Goal: Transaction & Acquisition: Purchase product/service

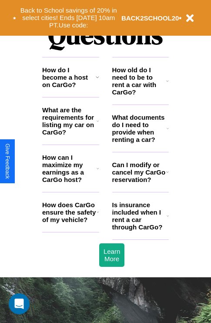
scroll to position [1055, 0]
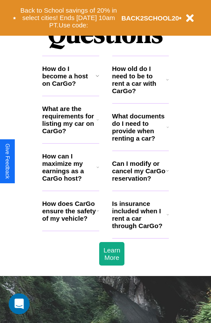
click at [168, 83] on icon at bounding box center [167, 79] width 3 height 7
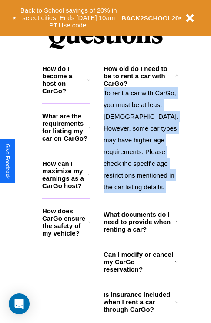
scroll to position [1117, 0]
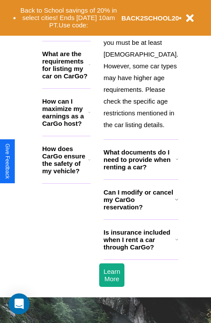
click at [175, 243] on icon at bounding box center [176, 239] width 3 height 7
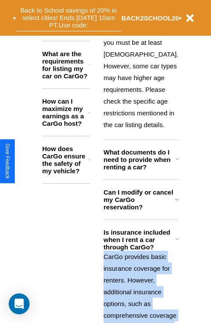
click at [71, 27] on button "Back to School savings of 20% in select cities! Ends [DATE] 10am PT. Use code:" at bounding box center [68, 17] width 105 height 27
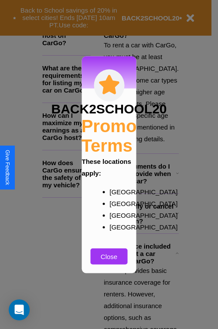
click at [97, 28] on div at bounding box center [109, 164] width 218 height 329
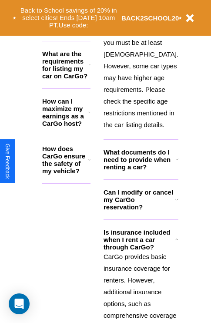
click at [175, 203] on icon at bounding box center [176, 199] width 3 height 7
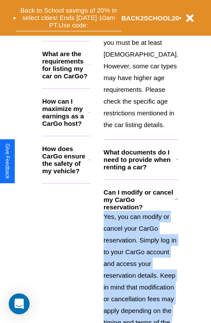
click at [97, 28] on button "Back to School savings of 20% in select cities! Ends [DATE] 10am PT. Use code:" at bounding box center [68, 17] width 105 height 27
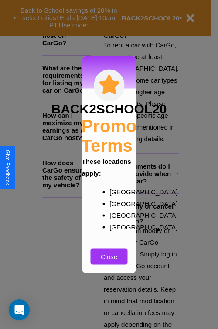
click at [140, 232] on div at bounding box center [109, 164] width 218 height 329
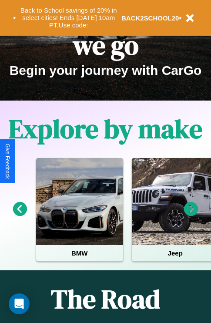
scroll to position [0, 0]
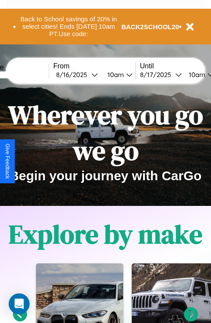
click at [29, 74] on input "text" at bounding box center [15, 74] width 65 height 7
type input "******"
click at [87, 74] on div "[DATE]" at bounding box center [73, 75] width 35 height 8
select select "*"
select select "****"
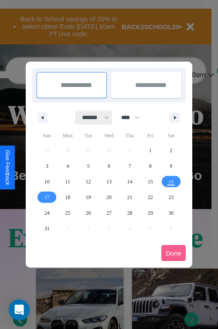
click at [91, 118] on select "******* ******** ***** ***** *** **** **** ****** ********* ******* ******** **…" at bounding box center [93, 118] width 37 height 14
select select "*"
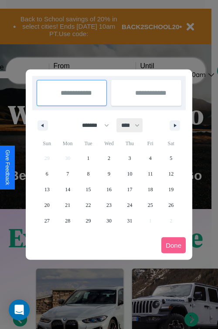
click at [134, 125] on select "**** **** **** **** **** **** **** **** **** **** **** **** **** **** **** ****…" at bounding box center [130, 125] width 26 height 14
select select "****"
click at [88, 189] on span "14" at bounding box center [88, 190] width 5 height 16
type input "**********"
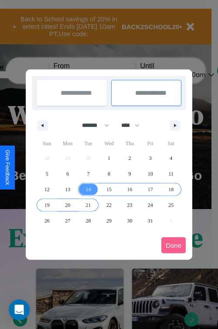
click at [88, 205] on span "21" at bounding box center [88, 206] width 5 height 16
type input "**********"
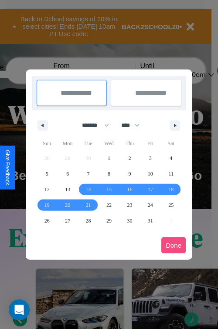
click at [173, 245] on button "Done" at bounding box center [173, 246] width 24 height 16
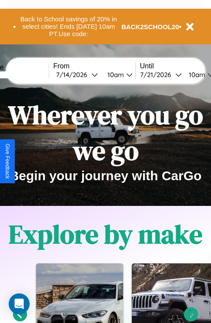
click at [125, 74] on div "10am" at bounding box center [114, 75] width 23 height 8
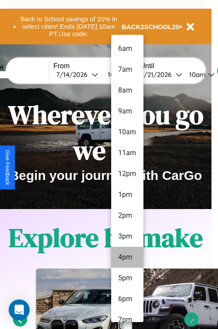
click at [127, 258] on li "4pm" at bounding box center [127, 257] width 32 height 21
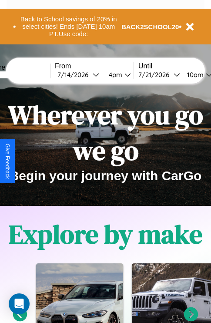
scroll to position [0, 30]
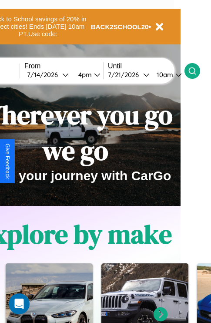
click at [197, 71] on icon at bounding box center [192, 71] width 9 height 9
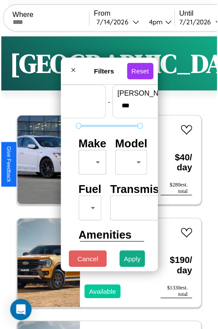
scroll to position [26, 0]
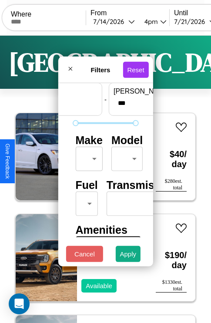
click at [87, 157] on body "CarGo Where From [DATE] 4pm Until [DATE] 10am Become a Host Login Sign Up Pragu…" at bounding box center [105, 179] width 211 height 359
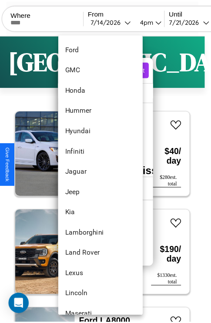
scroll to position [330, 0]
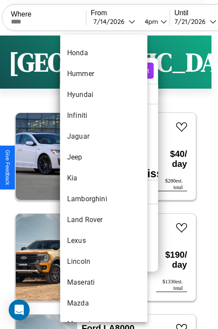
click at [87, 178] on li "Kia" at bounding box center [103, 178] width 87 height 21
type input "***"
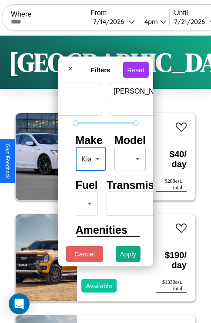
scroll to position [26, 54]
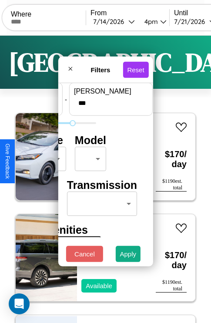
type input "***"
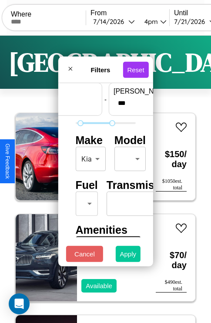
type input "**"
click at [128, 256] on button "Apply" at bounding box center [128, 254] width 25 height 16
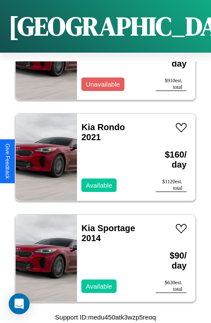
scroll to position [368, 0]
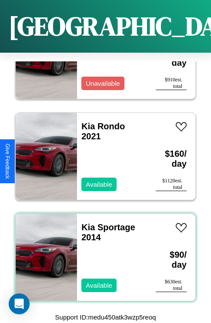
click at [102, 252] on div "Kia Sportage 2014 Available" at bounding box center [112, 257] width 70 height 87
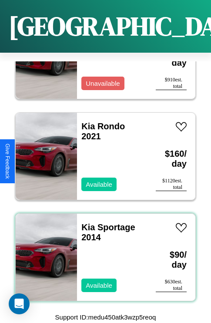
click at [102, 252] on div "Kia Sportage 2014 Available" at bounding box center [112, 257] width 70 height 87
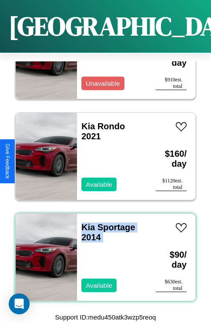
click at [102, 252] on div "Kia Sportage 2014 Available" at bounding box center [112, 257] width 70 height 87
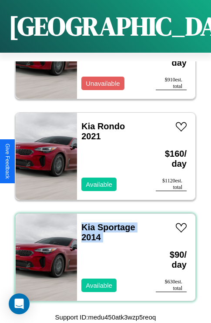
click at [102, 252] on div "Kia Sportage 2014 Available" at bounding box center [112, 257] width 70 height 87
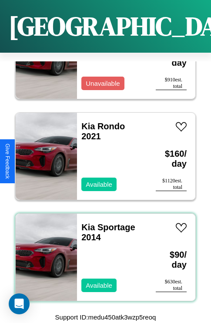
click at [102, 252] on div "Kia Sportage 2014 Available" at bounding box center [112, 257] width 70 height 87
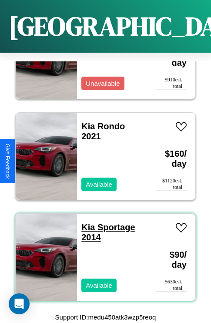
click at [85, 222] on link "Kia Sportage 2014" at bounding box center [108, 232] width 54 height 20
click at [102, 252] on div "Kia Sportage 2014 Available" at bounding box center [112, 257] width 70 height 87
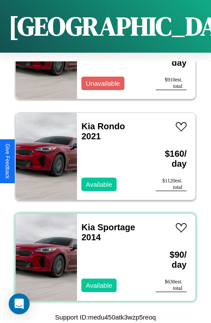
click at [102, 252] on div "Kia Sportage 2014 Available" at bounding box center [112, 257] width 70 height 87
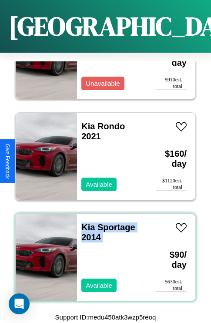
click at [102, 252] on div "Kia Sportage 2014 Available" at bounding box center [112, 257] width 70 height 87
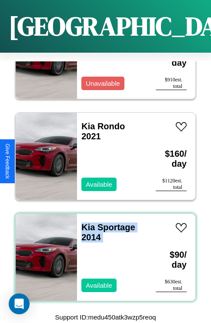
click at [102, 252] on div "Kia Sportage 2014 Available" at bounding box center [112, 257] width 70 height 87
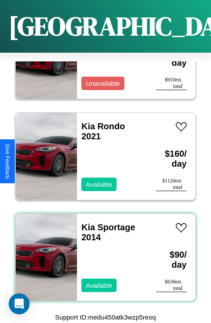
click at [102, 252] on div "Kia Sportage 2014 Available" at bounding box center [112, 257] width 70 height 87
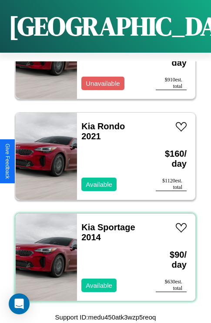
click at [102, 252] on div "Kia Sportage 2014 Available" at bounding box center [112, 257] width 70 height 87
click at [85, 222] on link "Kia Sportage 2014" at bounding box center [108, 232] width 54 height 20
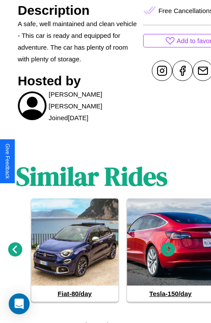
scroll to position [395, 13]
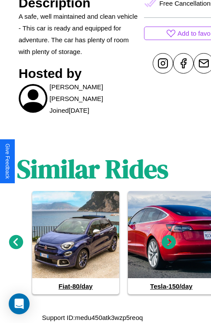
click at [169, 242] on icon at bounding box center [169, 242] width 14 height 14
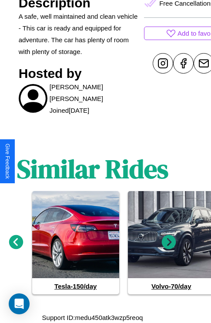
click at [169, 242] on icon at bounding box center [169, 242] width 14 height 14
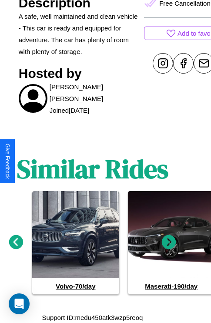
click at [169, 242] on icon at bounding box center [169, 242] width 14 height 14
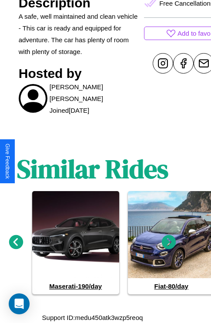
click at [16, 242] on icon at bounding box center [16, 242] width 14 height 14
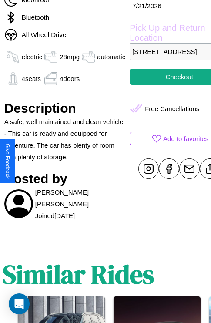
scroll to position [186, 42]
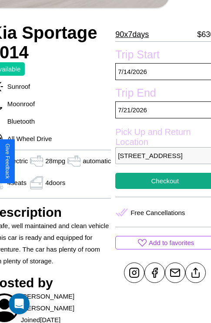
click at [161, 161] on p "[STREET_ADDRESS]" at bounding box center [164, 155] width 99 height 17
click at [161, 161] on p "4051 Chestnut Street Prague 95281 Czech Republic" at bounding box center [164, 155] width 99 height 17
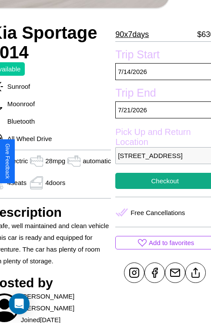
click at [161, 161] on p "4051 Chestnut Street Prague 95281 Czech Republic" at bounding box center [164, 155] width 99 height 17
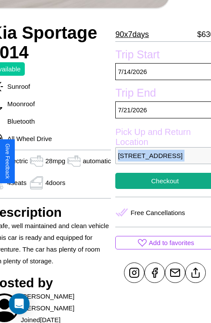
click at [161, 161] on p "4051 Chestnut Street Prague 95281 Czech Republic" at bounding box center [164, 155] width 99 height 17
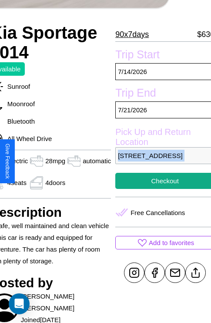
click at [161, 161] on p "4051 Chestnut Street Prague 95281 Czech Republic" at bounding box center [164, 155] width 99 height 17
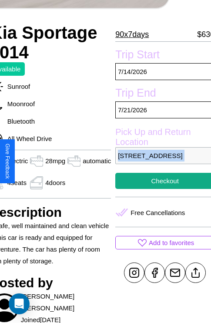
click at [161, 161] on p "4051 Chestnut Street Prague 95281 Czech Republic" at bounding box center [164, 155] width 99 height 17
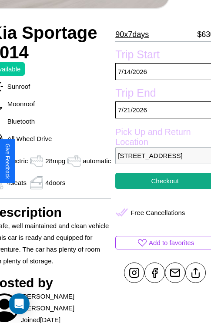
scroll to position [217, 42]
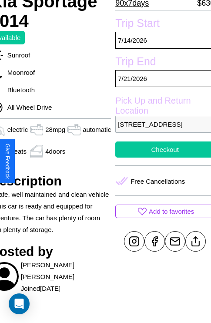
click at [161, 158] on button "Checkout" at bounding box center [164, 149] width 99 height 16
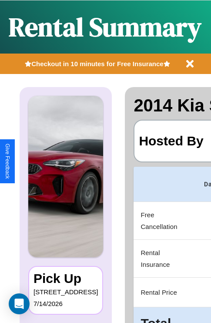
scroll to position [0, 165]
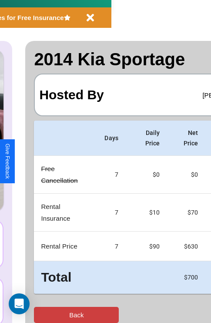
click at [42, 315] on button "Back" at bounding box center [76, 315] width 85 height 16
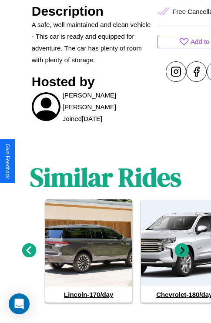
scroll to position [395, 0]
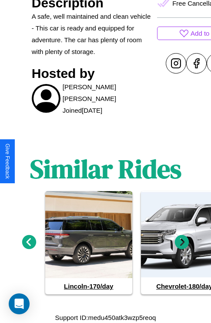
click at [29, 242] on icon at bounding box center [29, 242] width 14 height 14
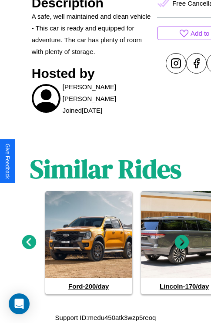
click at [29, 242] on icon at bounding box center [29, 242] width 14 height 14
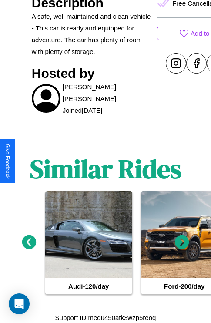
click at [182, 242] on icon at bounding box center [182, 242] width 14 height 14
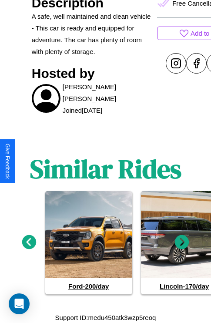
click at [182, 242] on icon at bounding box center [182, 242] width 14 height 14
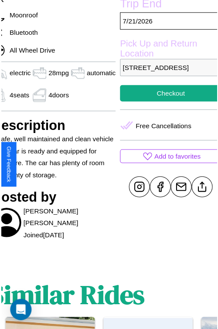
scroll to position [279, 42]
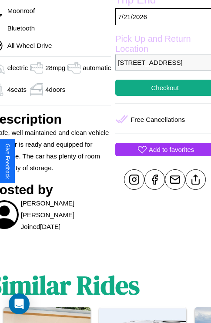
click at [161, 155] on p "Add to favorites" at bounding box center [171, 150] width 45 height 12
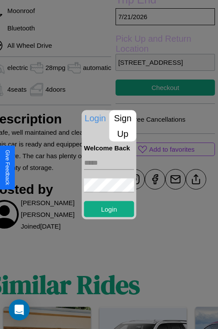
click at [109, 165] on input "text" at bounding box center [109, 163] width 50 height 14
